Goal: Information Seeking & Learning: Check status

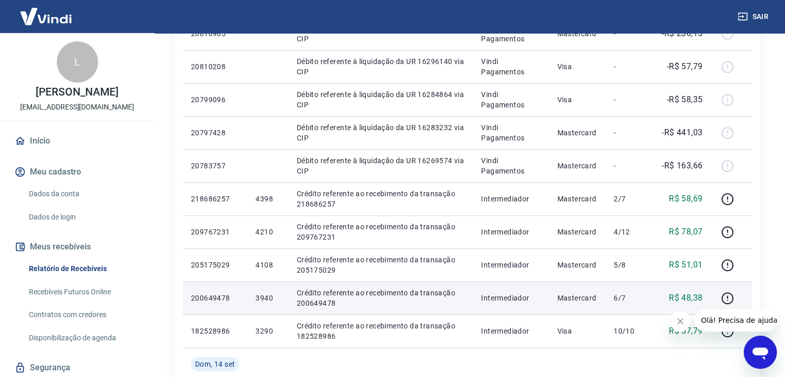
scroll to position [477, 0]
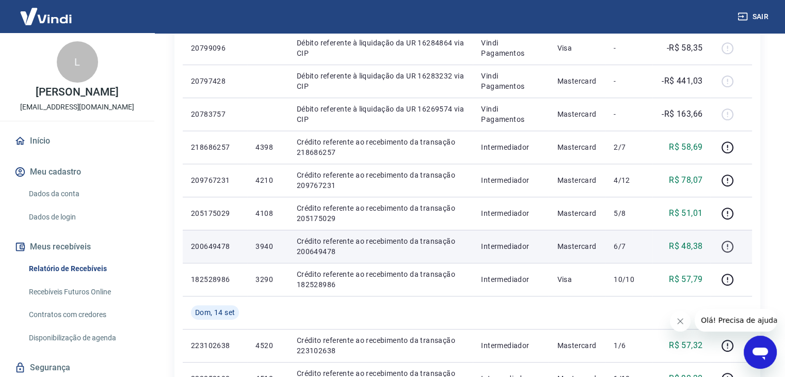
drag, startPoint x: 761, startPoint y: 240, endPoint x: 729, endPoint y: 254, distance: 34.7
click at [761, 241] on div "Início / Meus Recebíveis / Relatório de Recebíveis Relatório de Recebíveis Saib…" at bounding box center [467, 88] width 611 height 1064
drag, startPoint x: 254, startPoint y: 245, endPoint x: 274, endPoint y: 247, distance: 20.2
click at [274, 247] on td "3940" at bounding box center [267, 246] width 41 height 33
copy p "3940"
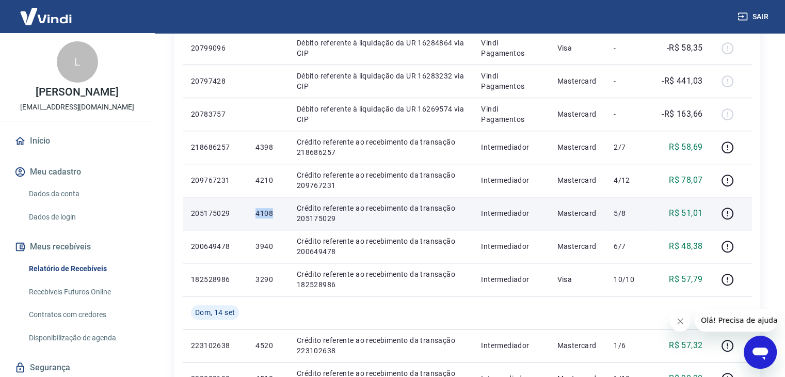
drag, startPoint x: 269, startPoint y: 218, endPoint x: 275, endPoint y: 217, distance: 6.7
click at [275, 217] on td "4108" at bounding box center [267, 213] width 41 height 33
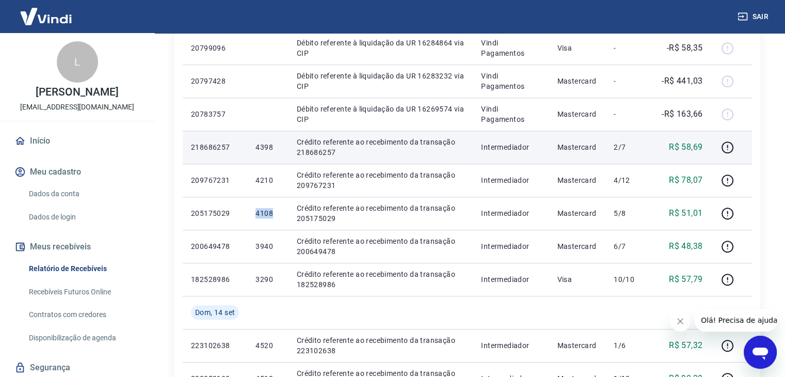
copy p "4108"
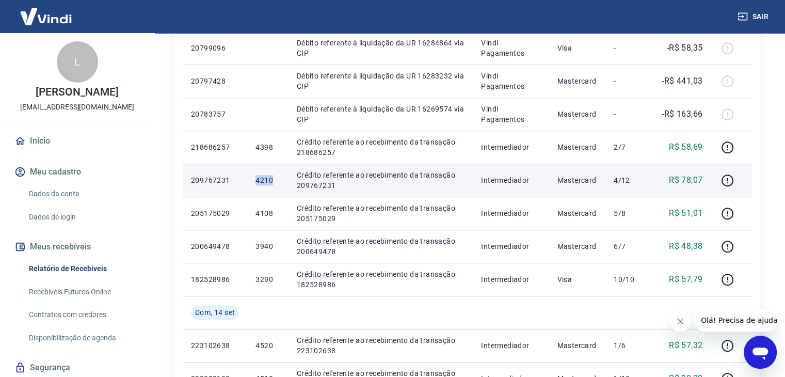
drag, startPoint x: 255, startPoint y: 181, endPoint x: 274, endPoint y: 184, distance: 19.9
click at [274, 184] on td "4210" at bounding box center [267, 180] width 41 height 33
copy p "4210"
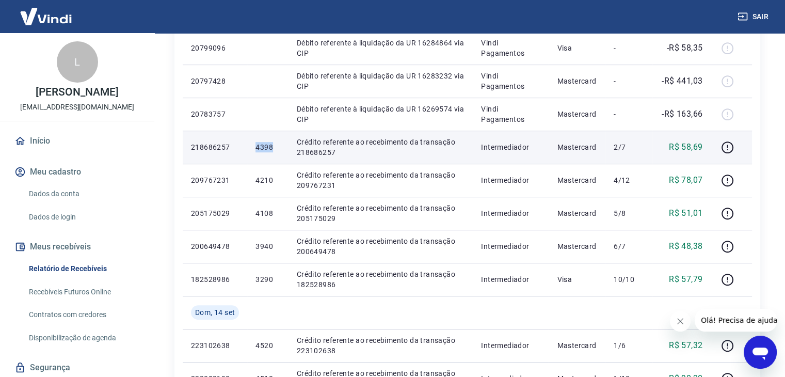
drag, startPoint x: 254, startPoint y: 144, endPoint x: 273, endPoint y: 145, distance: 19.1
click at [273, 145] on td "4398" at bounding box center [267, 147] width 41 height 33
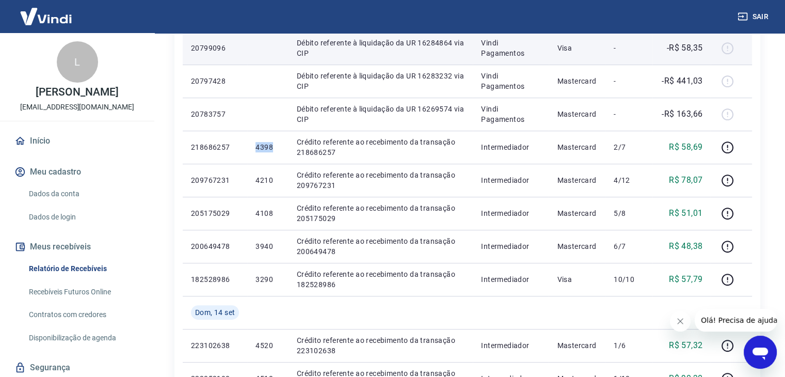
copy p "4398"
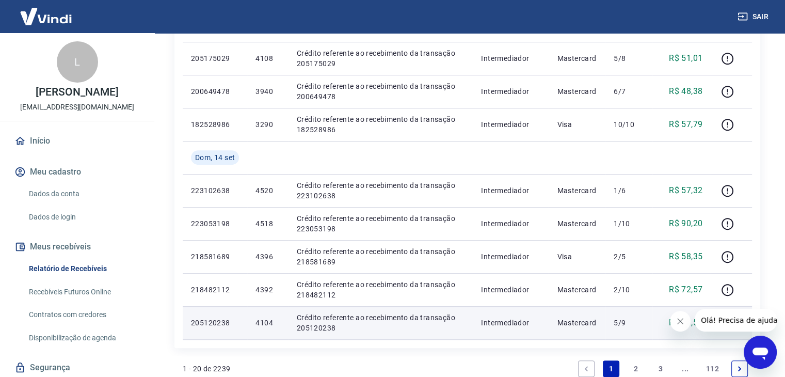
scroll to position [684, 0]
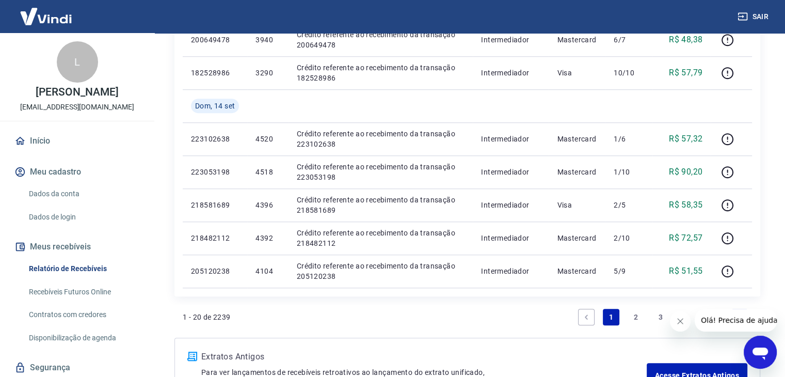
click at [636, 316] on link "2" at bounding box center [636, 317] width 17 height 17
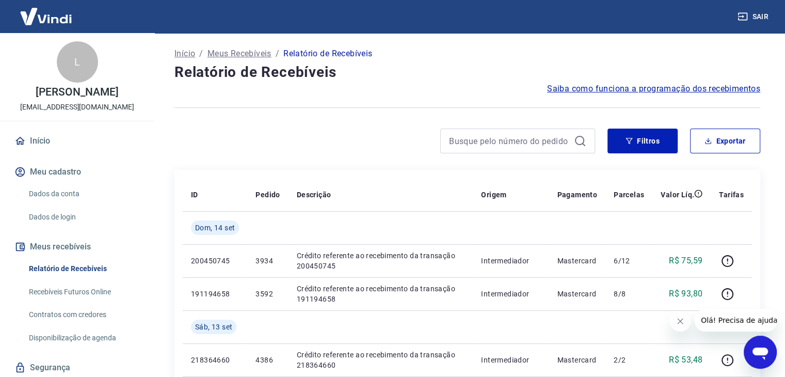
scroll to position [52, 0]
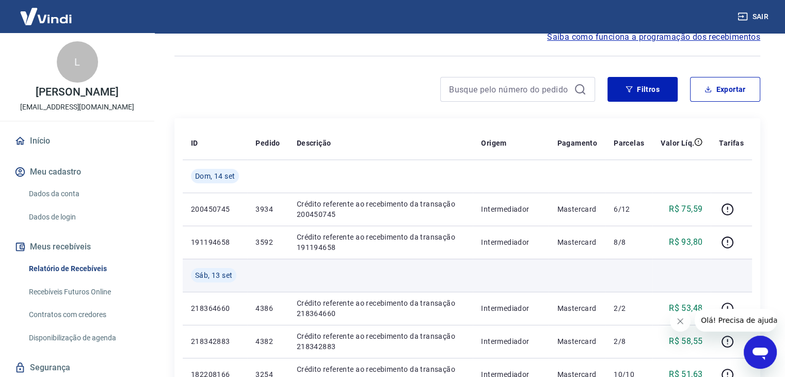
drag, startPoint x: 583, startPoint y: 273, endPoint x: 568, endPoint y: 271, distance: 14.6
click at [575, 273] on td at bounding box center [577, 275] width 57 height 33
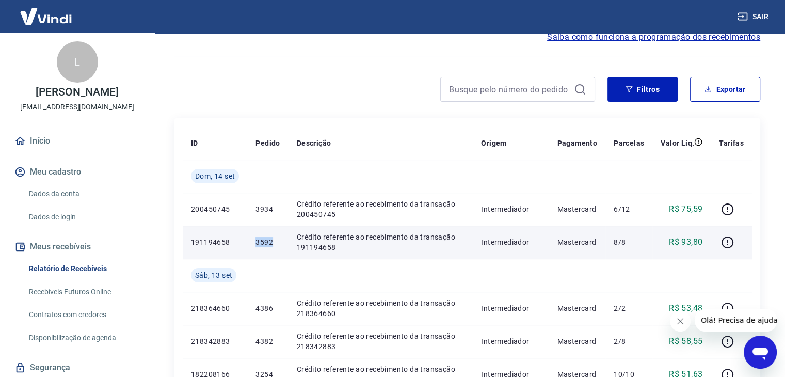
drag, startPoint x: 253, startPoint y: 244, endPoint x: 269, endPoint y: 242, distance: 15.6
click at [271, 244] on td "3592" at bounding box center [267, 242] width 41 height 33
copy p "3592"
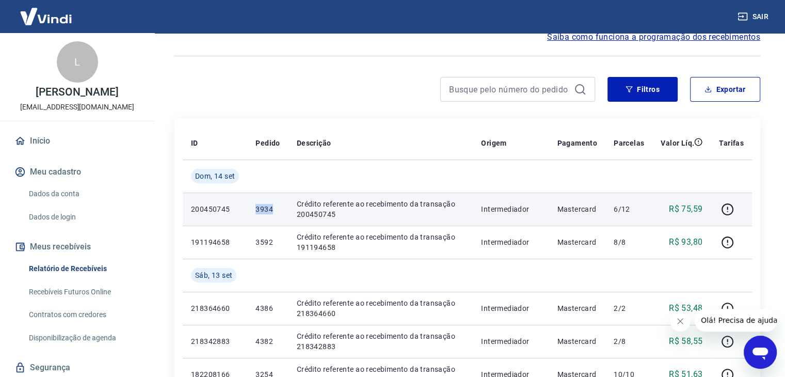
drag, startPoint x: 255, startPoint y: 209, endPoint x: 273, endPoint y: 210, distance: 17.6
click at [273, 210] on td "3934" at bounding box center [267, 209] width 41 height 33
copy p "3934"
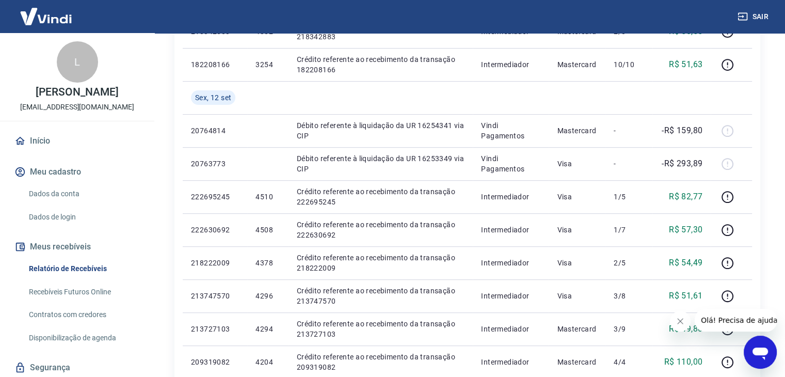
scroll to position [723, 0]
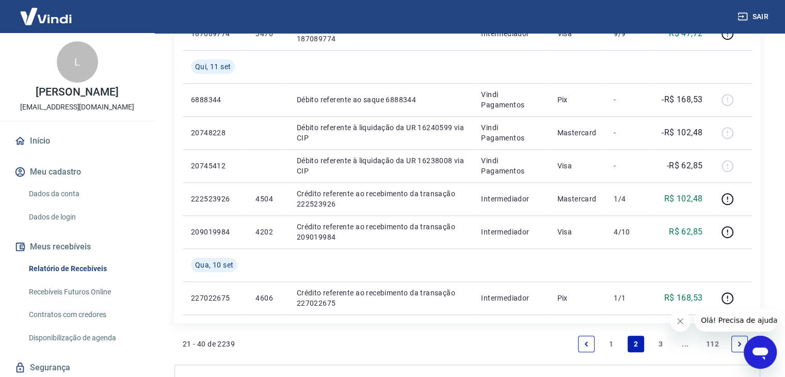
click at [612, 344] on link "1" at bounding box center [611, 344] width 17 height 17
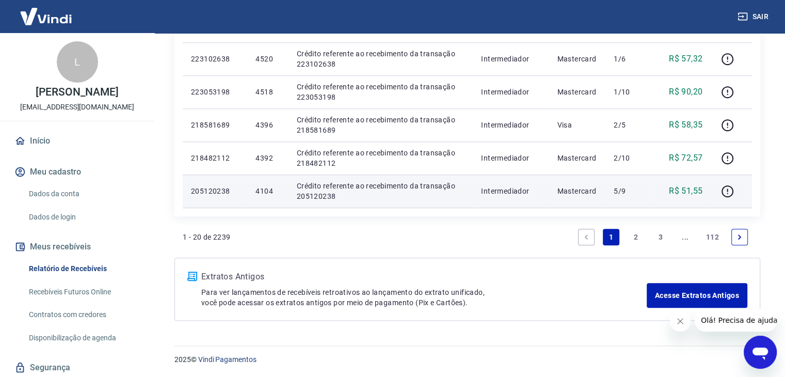
scroll to position [661, 0]
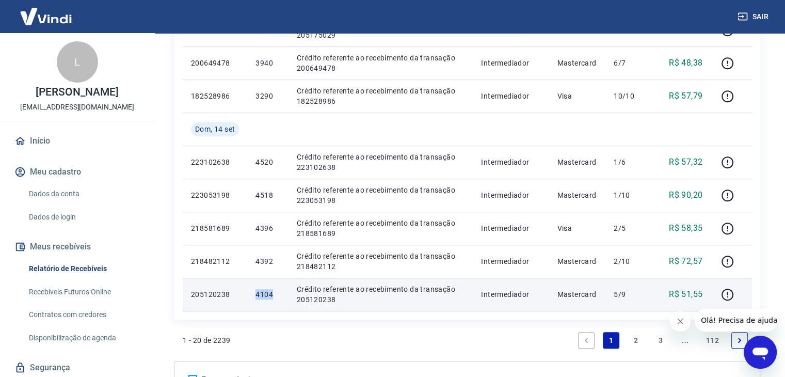
drag, startPoint x: 251, startPoint y: 293, endPoint x: 274, endPoint y: 296, distance: 23.5
click at [274, 296] on td "4104" at bounding box center [267, 294] width 41 height 33
copy p "4104"
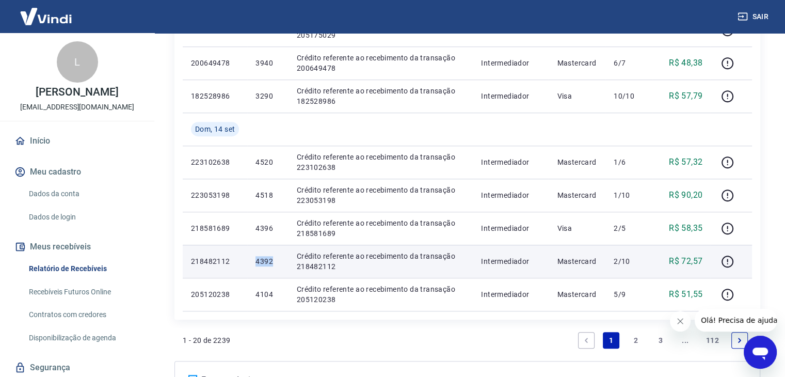
drag, startPoint x: 254, startPoint y: 257, endPoint x: 272, endPoint y: 259, distance: 18.1
click at [272, 259] on td "4392" at bounding box center [267, 261] width 41 height 33
copy p "4392"
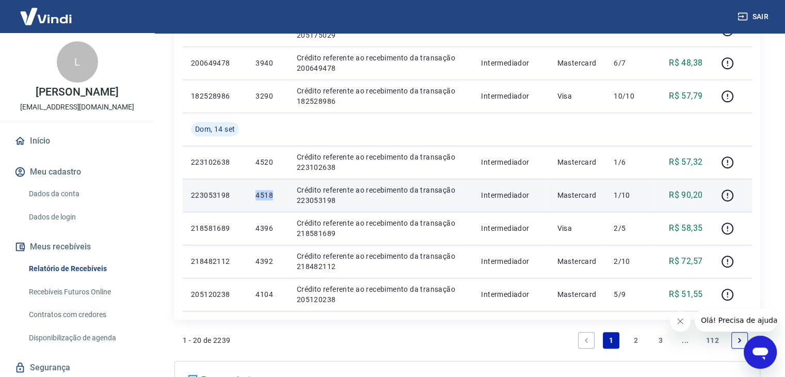
drag, startPoint x: 253, startPoint y: 198, endPoint x: 274, endPoint y: 199, distance: 20.7
click at [274, 199] on td "4518" at bounding box center [267, 195] width 41 height 33
copy p "4518"
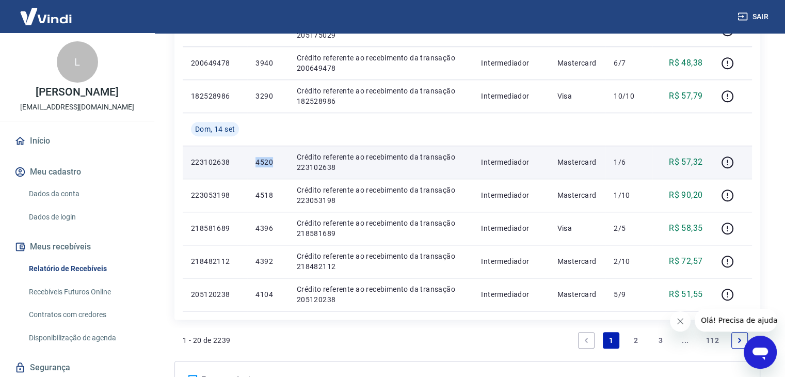
drag, startPoint x: 255, startPoint y: 162, endPoint x: 272, endPoint y: 164, distance: 17.2
click at [272, 164] on td "4520" at bounding box center [267, 162] width 41 height 33
copy p "4520"
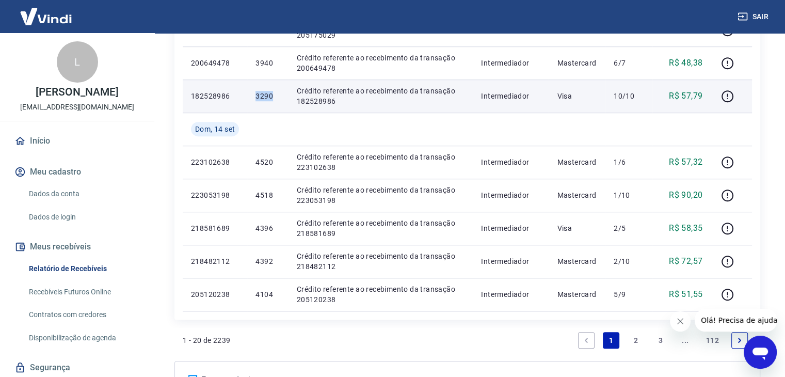
drag, startPoint x: 255, startPoint y: 94, endPoint x: 274, endPoint y: 95, distance: 19.1
click at [273, 95] on td "3290" at bounding box center [267, 96] width 41 height 33
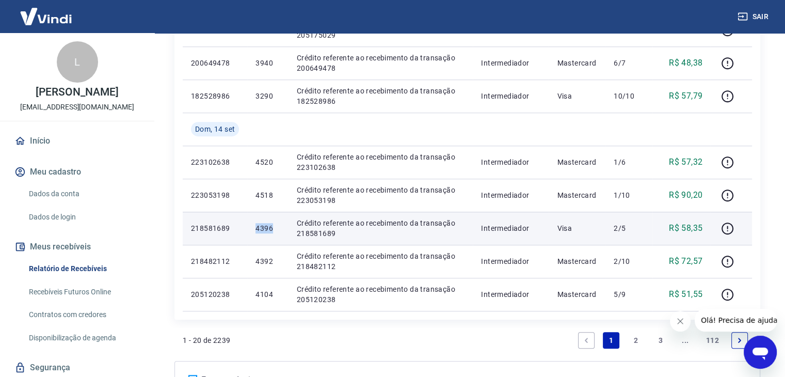
drag, startPoint x: 258, startPoint y: 227, endPoint x: 280, endPoint y: 228, distance: 22.2
click at [279, 228] on p "4396" at bounding box center [268, 228] width 24 height 10
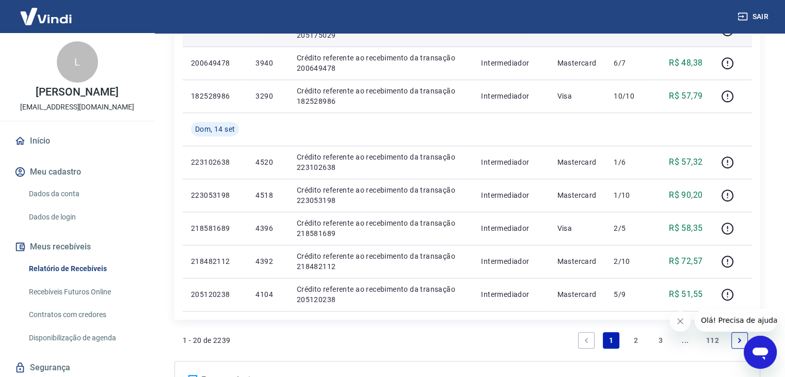
scroll to position [205, 0]
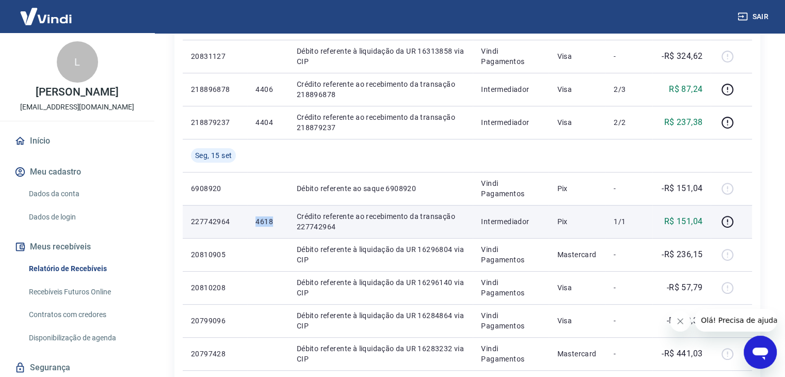
drag, startPoint x: 255, startPoint y: 223, endPoint x: 274, endPoint y: 224, distance: 19.1
click at [274, 224] on td "4618" at bounding box center [267, 221] width 41 height 33
